Goal: Information Seeking & Learning: Learn about a topic

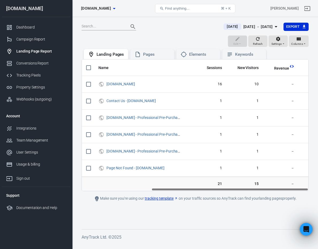
scroll to position [0, 100]
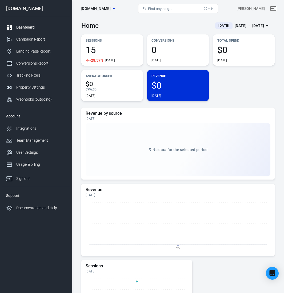
click at [180, 53] on span "0" at bounding box center [178, 49] width 53 height 9
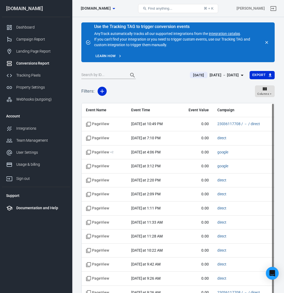
click at [44, 207] on div "Documentation and Help" at bounding box center [41, 208] width 50 height 6
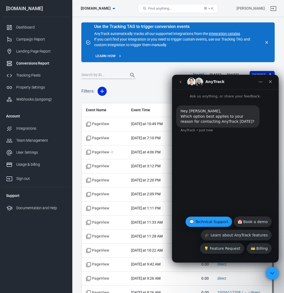
click at [205, 223] on button "💬 Technical Support" at bounding box center [209, 222] width 47 height 11
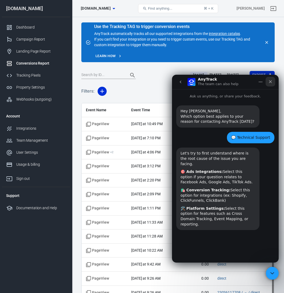
scroll to position [13, 0]
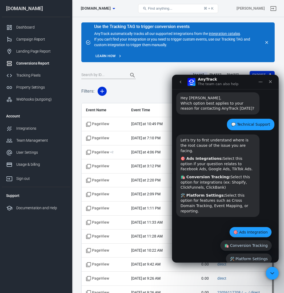
click at [260, 227] on button "🎯 Ads Integration" at bounding box center [251, 232] width 42 height 11
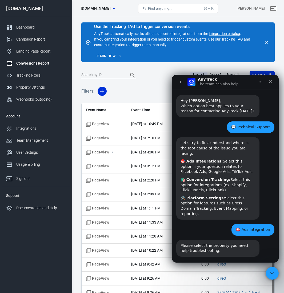
scroll to position [24, 0]
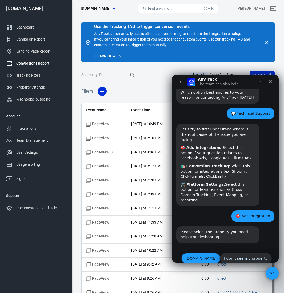
click at [203, 253] on button "[DOMAIN_NAME]" at bounding box center [201, 258] width 39 height 11
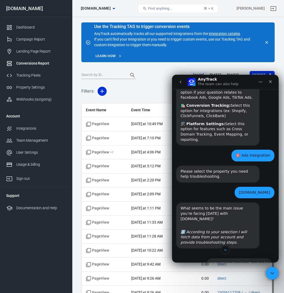
scroll to position [97, 0]
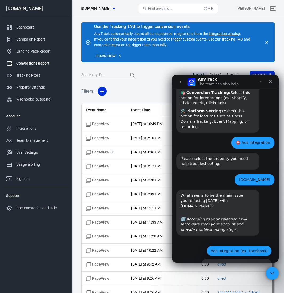
click at [236, 246] on button "Ads Integration (ex: Facebook)" at bounding box center [239, 251] width 65 height 11
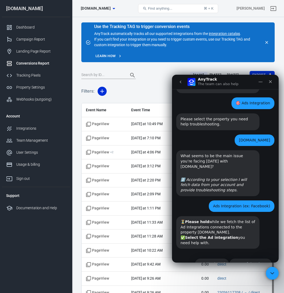
scroll to position [137, 0]
click at [271, 81] on icon "Close" at bounding box center [270, 81] width 3 height 3
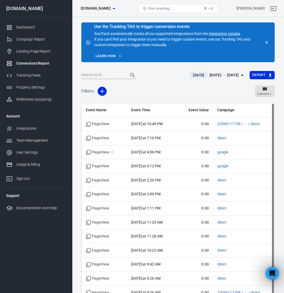
scroll to position [46, 0]
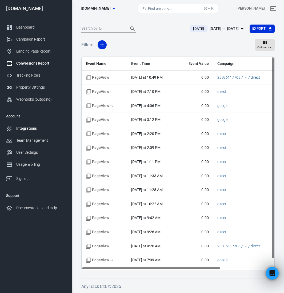
click at [49, 128] on div "Integrations" at bounding box center [41, 129] width 50 height 6
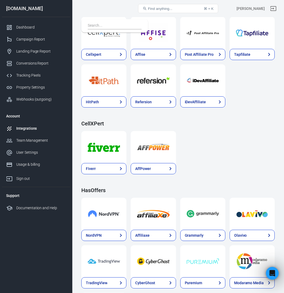
scroll to position [686, 0]
